Goal: Information Seeking & Learning: Understand process/instructions

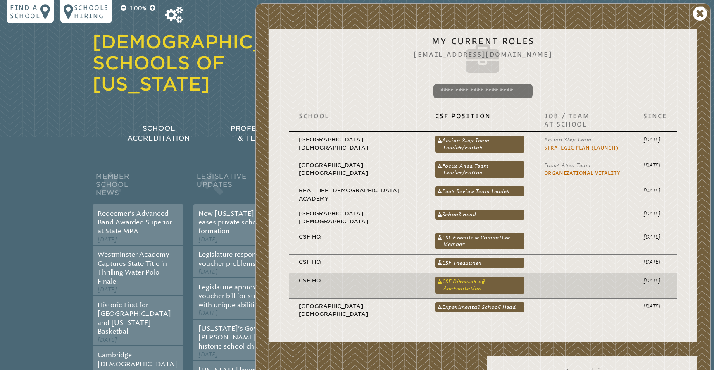
click at [477, 276] on link "CSF Director of Accreditation" at bounding box center [479, 284] width 89 height 17
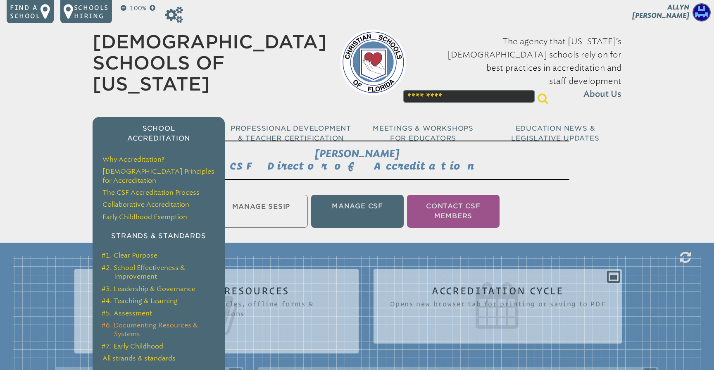
click at [149, 321] on link "#6. Documenting Resources & Systems" at bounding box center [150, 329] width 96 height 17
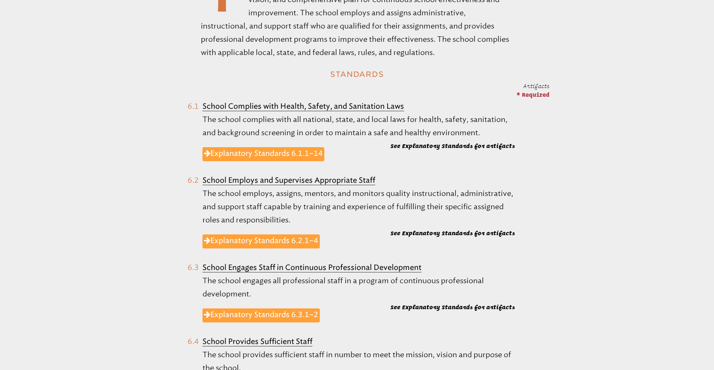
scroll to position [356, 0]
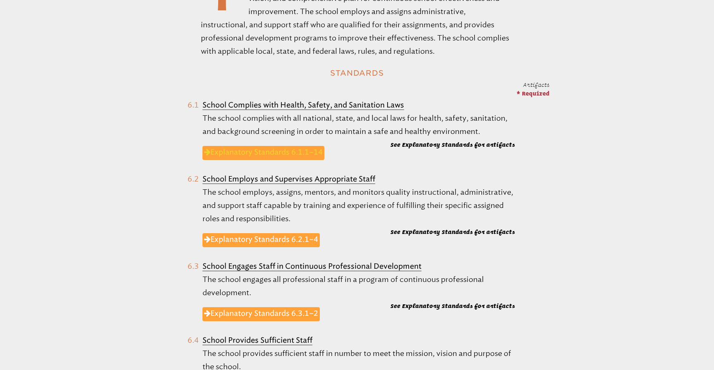
click at [282, 147] on link "Explanatory Standards 6.1.1–14" at bounding box center [263, 153] width 122 height 14
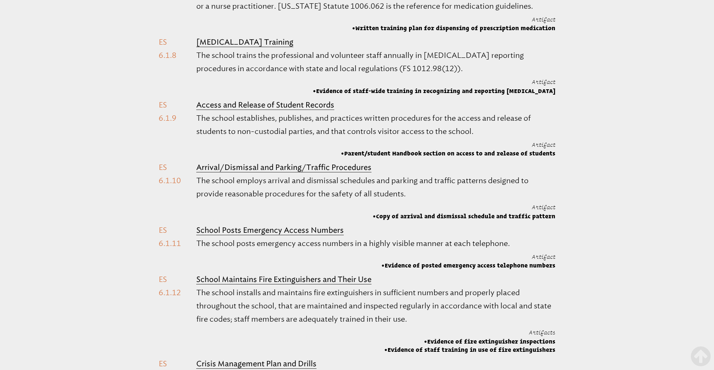
scroll to position [1008, 0]
drag, startPoint x: 484, startPoint y: 130, endPoint x: 194, endPoint y: 100, distance: 291.5
click at [194, 100] on li "Access and Release of Student Records The school establishes, publishes, and pr…" at bounding box center [357, 126] width 396 height 59
copy ol "Access and Release of Student Records The school establishes, publishes, and pr…"
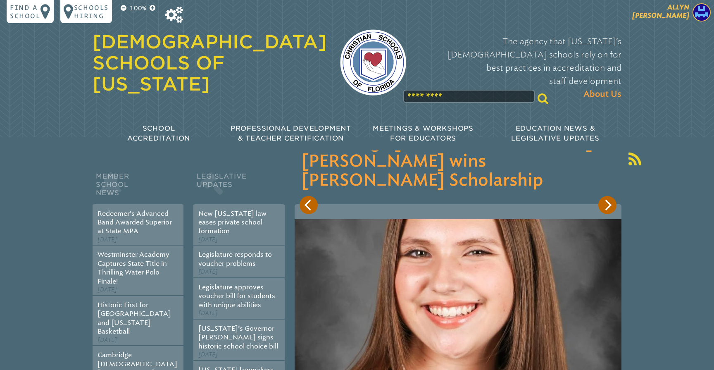
click at [681, 5] on span "[PERSON_NAME]" at bounding box center [660, 11] width 57 height 16
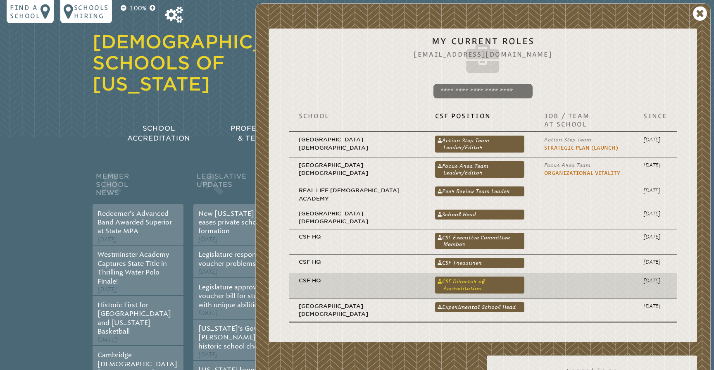
click at [464, 276] on link "CSF Director of Accreditation" at bounding box center [479, 284] width 89 height 17
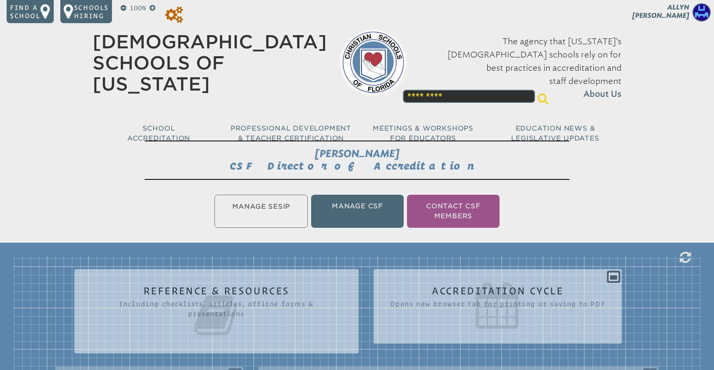
click at [175, 16] on icon at bounding box center [174, 15] width 18 height 17
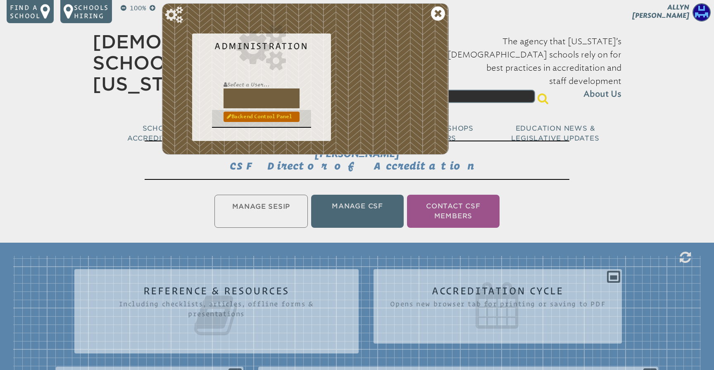
click at [255, 117] on link "Backend Control Panel" at bounding box center [261, 116] width 76 height 10
click at [440, 10] on icon at bounding box center [438, 13] width 14 height 17
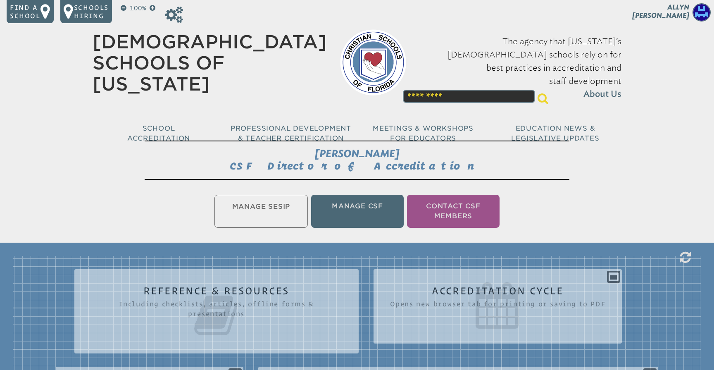
click at [360, 43] on img at bounding box center [373, 62] width 66 height 66
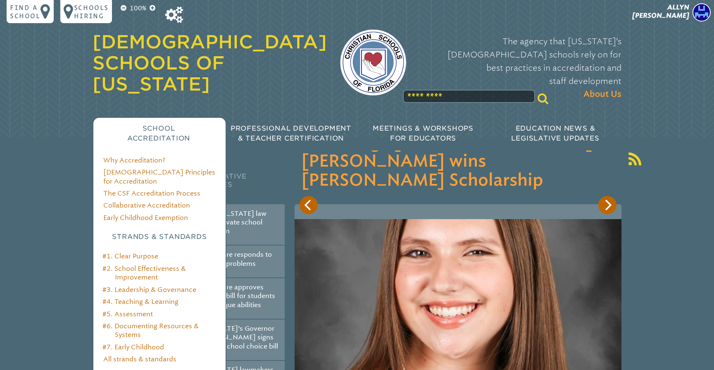
click at [142, 321] on li "#6. Documenting Resources & Systems" at bounding box center [165, 330] width 101 height 18
click at [145, 322] on link "#6. Documenting Resources & Systems" at bounding box center [150, 330] width 96 height 17
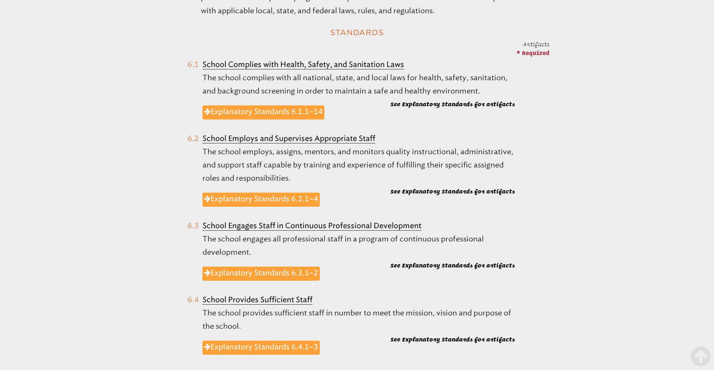
scroll to position [397, 0]
click at [274, 111] on link "Explanatory Standards 6.1.1–14" at bounding box center [263, 112] width 122 height 14
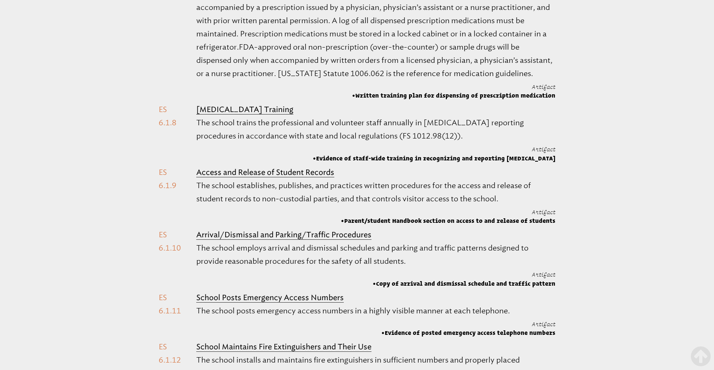
scroll to position [940, 0]
